Goal: Transaction & Acquisition: Book appointment/travel/reservation

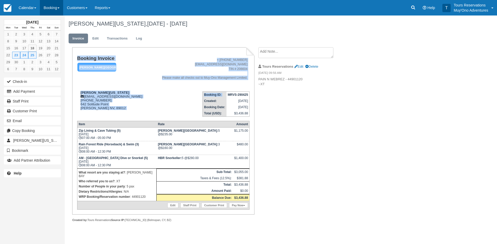
click at [48, 9] on link "Booking" at bounding box center [51, 8] width 23 height 16
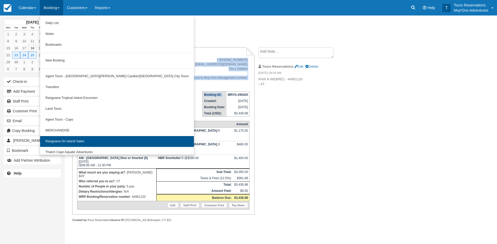
scroll to position [14, 0]
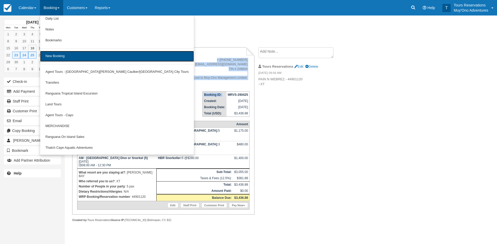
click at [65, 59] on link "New Booking" at bounding box center [117, 56] width 154 height 11
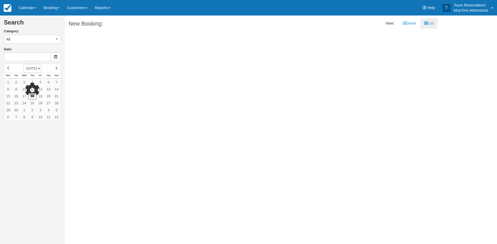
type input "09/19/25"
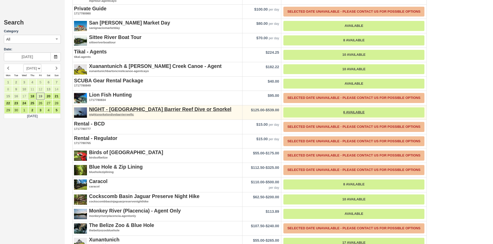
scroll to position [853, 0]
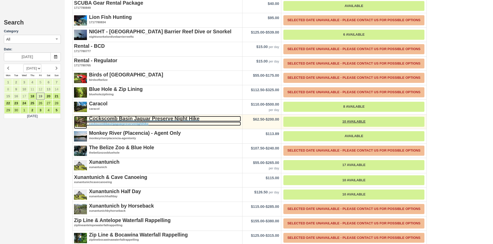
click at [158, 120] on strong "Cockscomb Basin Jaguar Preserve Night Hike" at bounding box center [144, 119] width 110 height 6
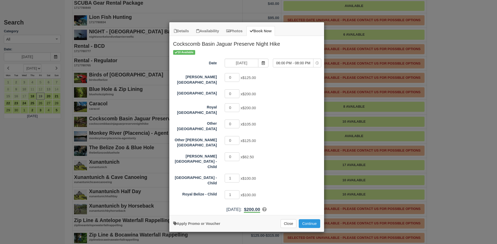
click at [112, 137] on div "Details Availability Photos Book Now Cockscomb Basin Jaguar Preserve Night Hike…" at bounding box center [248, 122] width 497 height 244
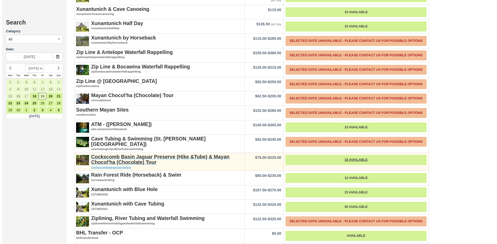
scroll to position [1035, 0]
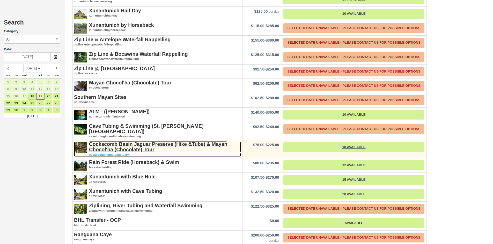
click at [171, 144] on strong "Cockscomb Basin Jaguar Preserve (Hike &Tube) & Mayan Chocol'ha (Chocolate) Tour" at bounding box center [158, 146] width 138 height 11
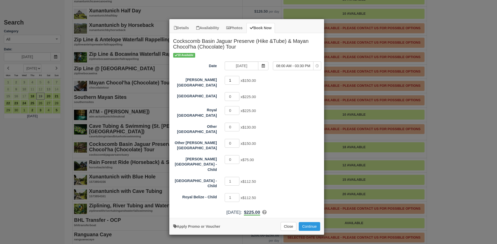
type input "1"
click at [237, 79] on input "1" at bounding box center [231, 80] width 15 height 9
type input "0"
click at [237, 193] on input "0" at bounding box center [231, 197] width 15 height 9
type input "0"
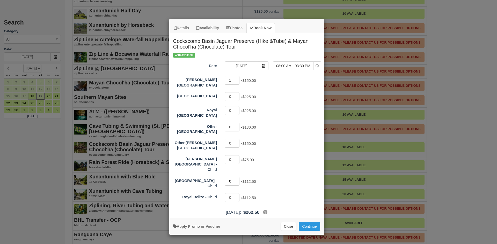
click at [235, 177] on input "0" at bounding box center [231, 181] width 15 height 9
click at [308, 222] on button "Continue" at bounding box center [308, 226] width 21 height 9
